Goal: Manage account settings

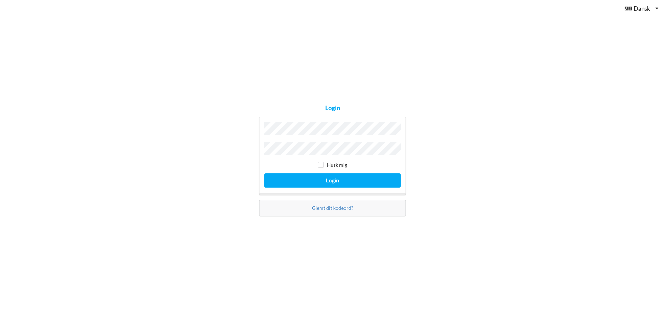
click at [264, 174] on button "Login" at bounding box center [332, 181] width 136 height 14
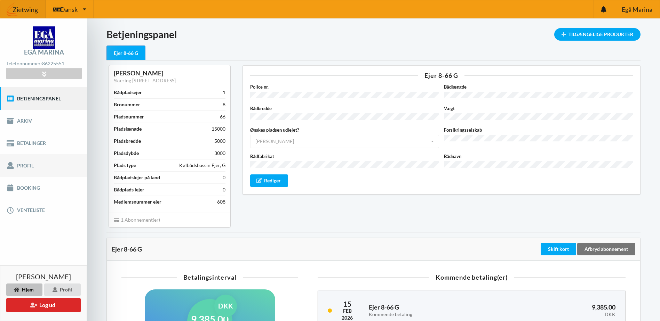
click at [34, 168] on link "Profil" at bounding box center [43, 165] width 87 height 22
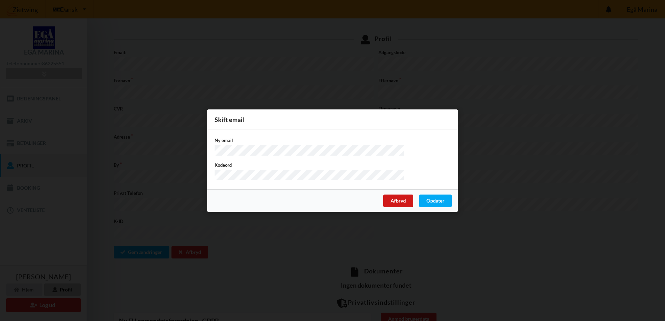
click at [393, 202] on div "Afbryd" at bounding box center [398, 200] width 30 height 13
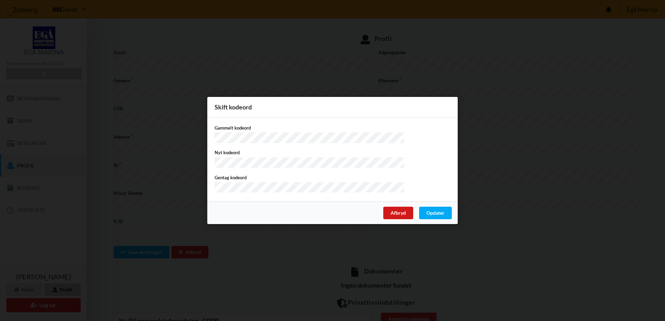
click at [400, 214] on div "Afbryd" at bounding box center [398, 213] width 30 height 13
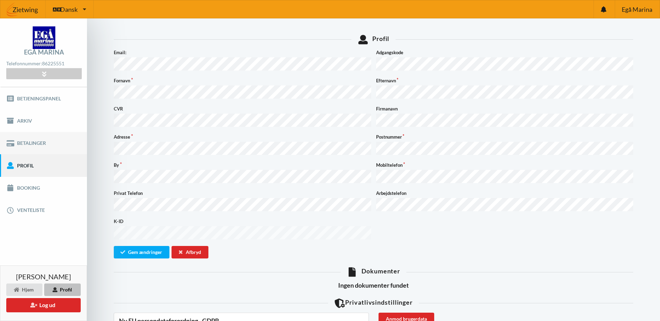
click at [29, 144] on link "Betalinger" at bounding box center [43, 143] width 87 height 22
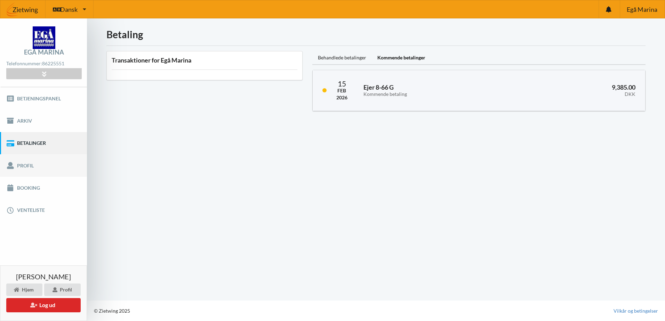
click at [30, 167] on link "Profil" at bounding box center [43, 165] width 87 height 22
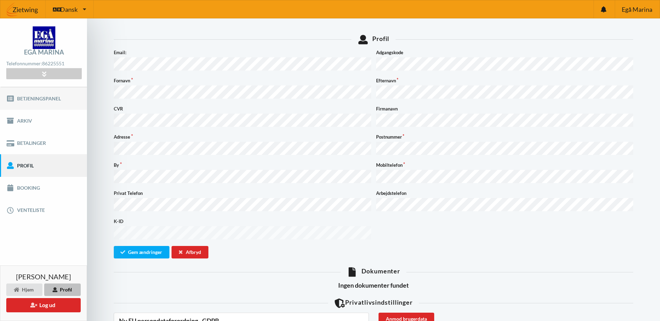
click at [33, 100] on link "Betjeningspanel" at bounding box center [43, 98] width 87 height 22
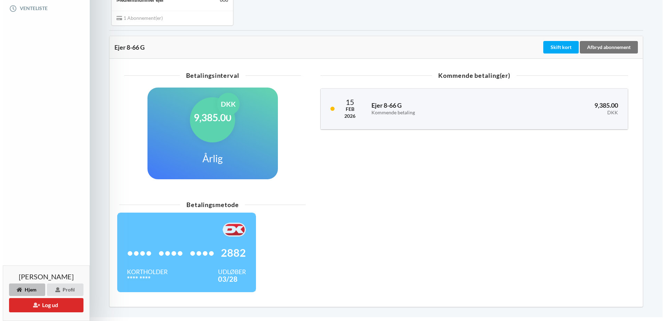
scroll to position [219, 0]
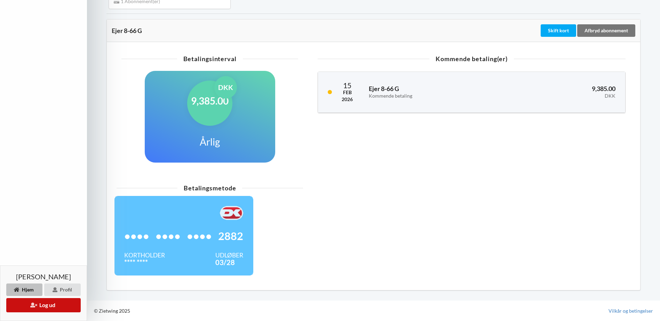
click at [46, 305] on button "Log ud" at bounding box center [43, 305] width 74 height 14
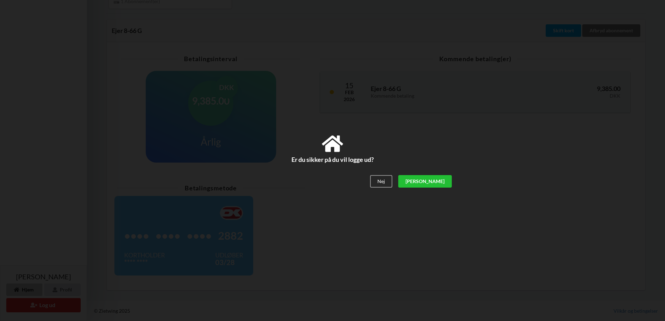
click at [444, 182] on div "[PERSON_NAME]" at bounding box center [425, 182] width 54 height 13
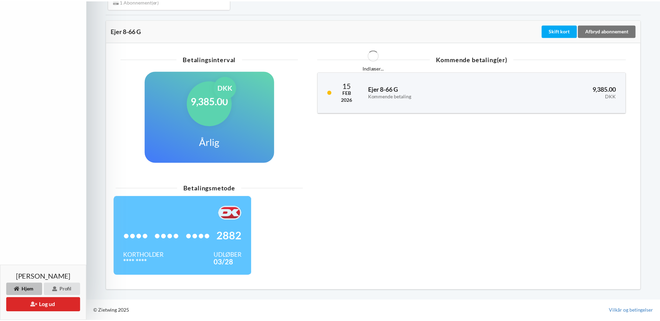
scroll to position [150, 0]
